Goal: Task Accomplishment & Management: Manage account settings

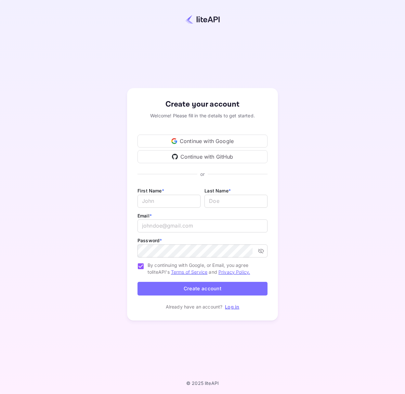
click at [191, 141] on div "Continue with Google" at bounding box center [202, 140] width 130 height 13
click at [236, 308] on link "Log in" at bounding box center [232, 307] width 14 height 6
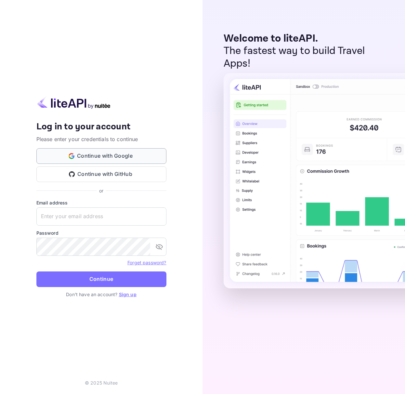
click at [122, 157] on button "Continue with Google" at bounding box center [101, 156] width 130 height 16
click at [65, 216] on input "text" at bounding box center [101, 216] width 130 height 18
click at [124, 295] on link "Sign up" at bounding box center [128, 294] width 18 height 6
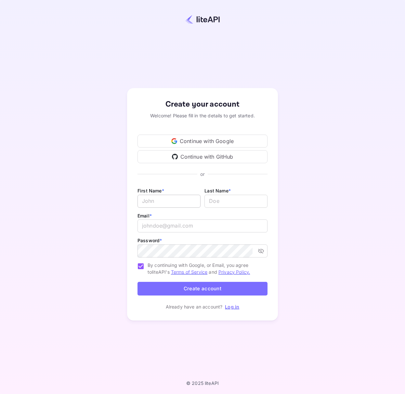
click at [148, 199] on input "Email *" at bounding box center [168, 201] width 63 height 13
type input "[PERSON_NAME]"
type input "Nazarewycz"
type input "[PERSON_NAME][EMAIL_ADDRESS][PERSON_NAME][DOMAIN_NAME]"
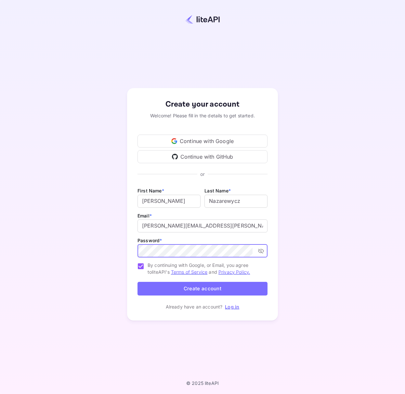
click at [263, 251] on icon "toggle password visibility" at bounding box center [261, 251] width 6 height 6
drag, startPoint x: 175, startPoint y: 201, endPoint x: 176, endPoint y: 205, distance: 4.3
click at [176, 201] on input "Orest" at bounding box center [168, 201] width 63 height 13
click at [175, 200] on input "Orest" at bounding box center [168, 201] width 63 height 13
click at [338, 275] on div "Create your account Welcome! Please fill in the details to get started. Continu…" at bounding box center [203, 204] width 348 height 352
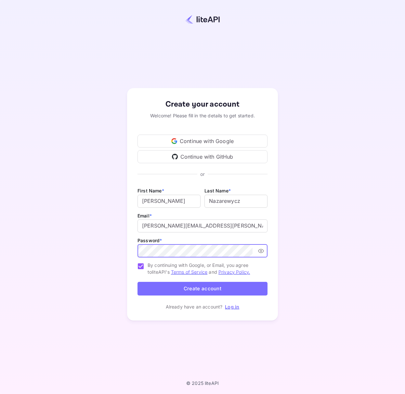
click at [199, 288] on button "Create account" at bounding box center [202, 289] width 130 height 14
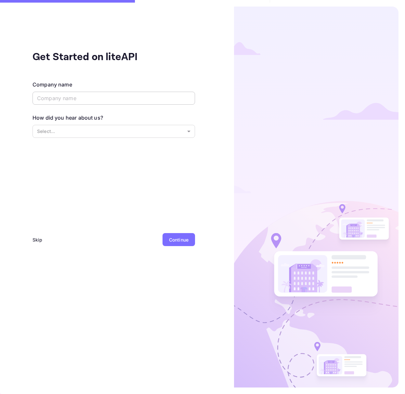
click at [62, 102] on input "text" at bounding box center [113, 98] width 162 height 13
click at [170, 131] on body "Get Started on liteAPI Company name ​ How did you hear about us? Select... ​ Sk…" at bounding box center [202, 197] width 405 height 394
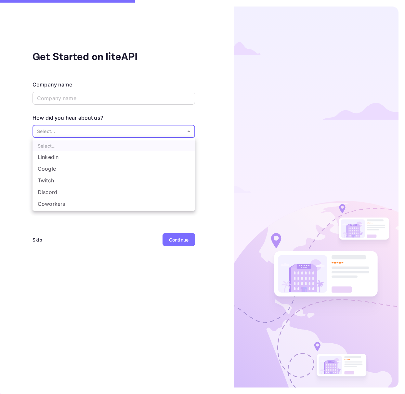
click at [79, 235] on div at bounding box center [202, 197] width 405 height 394
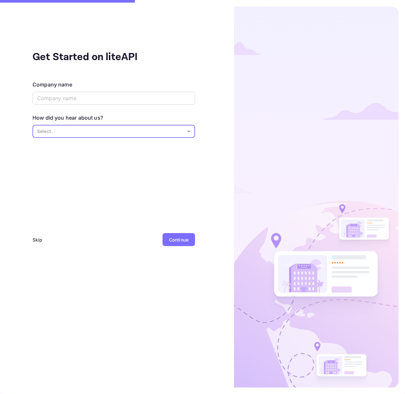
click at [37, 239] on div "Skip" at bounding box center [37, 239] width 10 height 7
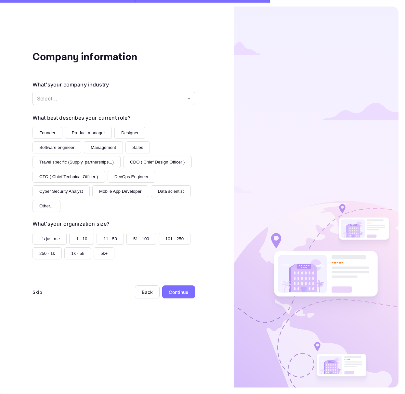
click at [33, 293] on div "Skip" at bounding box center [37, 291] width 10 height 7
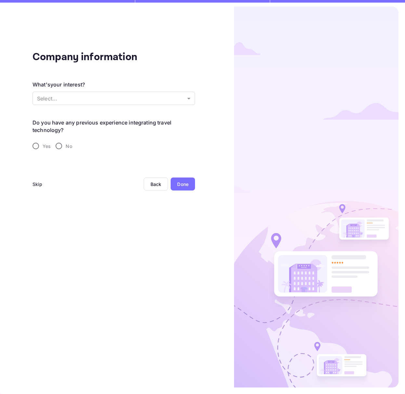
click at [38, 185] on div "Skip" at bounding box center [37, 184] width 10 height 7
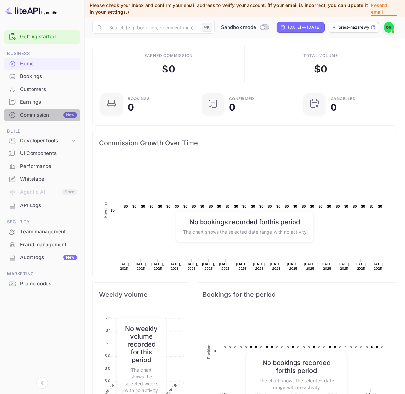
click at [45, 115] on div "Commission New" at bounding box center [48, 114] width 57 height 7
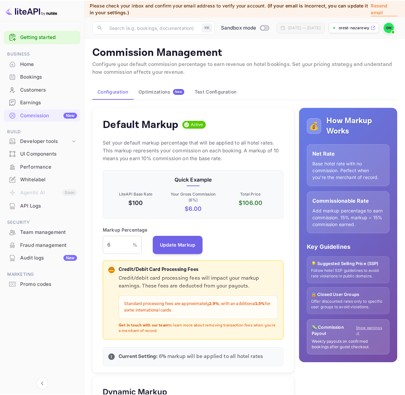
scroll to position [115, 181]
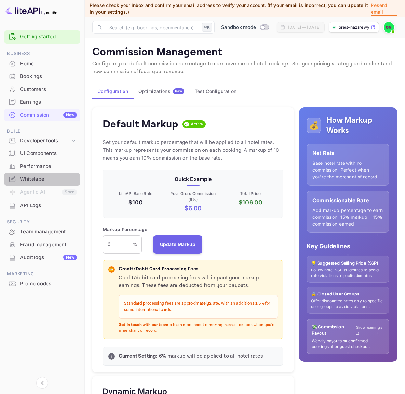
click at [40, 179] on div "Whitelabel" at bounding box center [48, 178] width 57 height 7
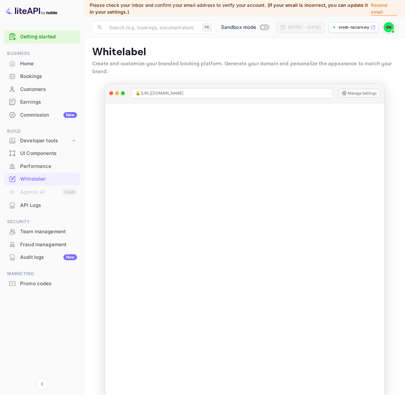
click at [32, 175] on div "Whitelabel" at bounding box center [42, 179] width 76 height 13
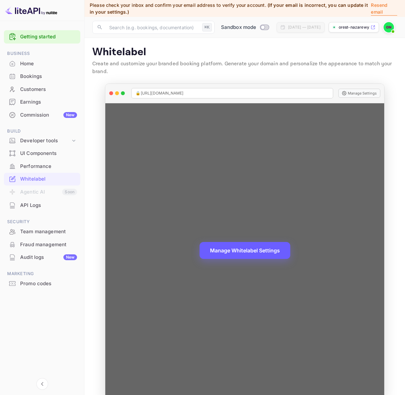
click at [260, 252] on button "Manage Whitelabel Settings" at bounding box center [244, 250] width 91 height 17
